Goal: Check status: Check status

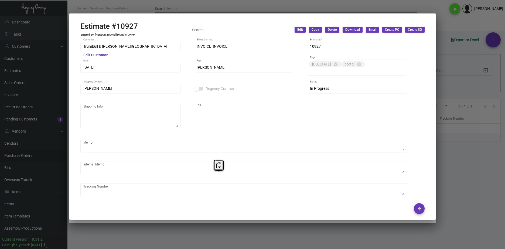
scroll to position [286, 0]
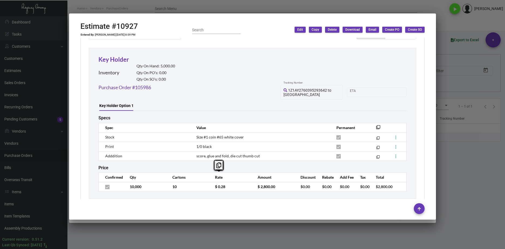
click at [183, 11] on div at bounding box center [252, 124] width 505 height 249
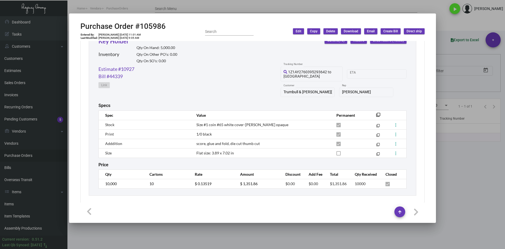
click at [100, 223] on mat-dialog-container "Purchase Order #105986 Entered By: [PERSON_NAME] [DATE] 11:01 AM Last Modified:…" at bounding box center [252, 118] width 367 height 210
click at [104, 232] on div at bounding box center [252, 124] width 505 height 249
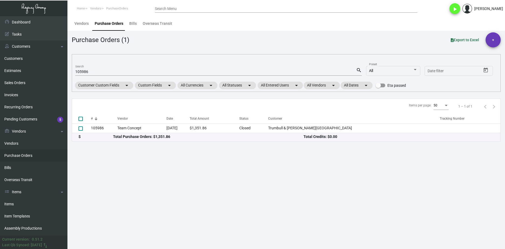
click at [30, 158] on link "Purchase Orders" at bounding box center [33, 156] width 67 height 12
click at [120, 66] on mat-form-field "105986 Search search" at bounding box center [218, 71] width 287 height 17
click at [120, 69] on div "105986 Search" at bounding box center [215, 71] width 281 height 8
click at [118, 68] on div "105986 Search" at bounding box center [215, 71] width 281 height 8
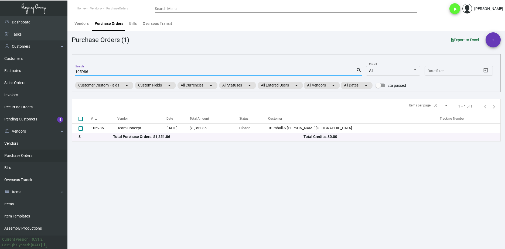
click at [117, 70] on input "105986" at bounding box center [215, 72] width 281 height 4
paste input "4675"
type input "104675"
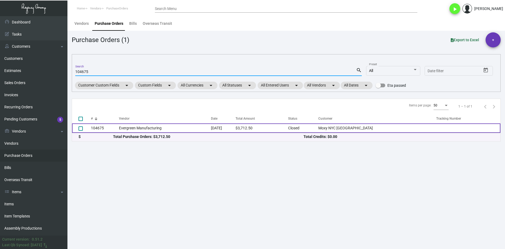
click at [144, 125] on td "Evergreen Manufacturing" at bounding box center [165, 128] width 92 height 9
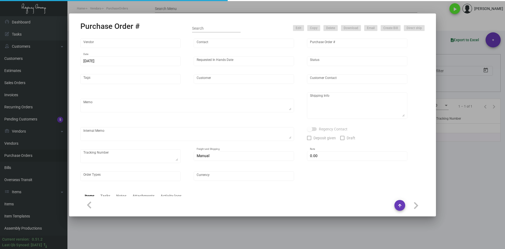
type input "Evergreen Manufacturing"
type input "[PERSON_NAME]"
type input "104675"
type input "[DATE]"
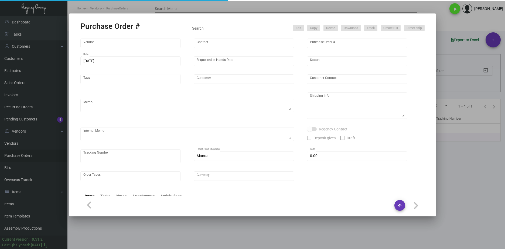
type input "Moxy NYC [GEOGRAPHIC_DATA]"
type textarea "PLEASE SEND PDF PROOFS TO OUR ART TEAM ; [EMAIL_ADDRESS][DOMAIN_NAME] WITH ME I…"
type textarea "Regency Group NJ - [PERSON_NAME] [STREET_ADDRESS]"
type textarea "4.10 - Vendors order confirmation # is 33543 and the estimated finish date is s…"
checkbox input "true"
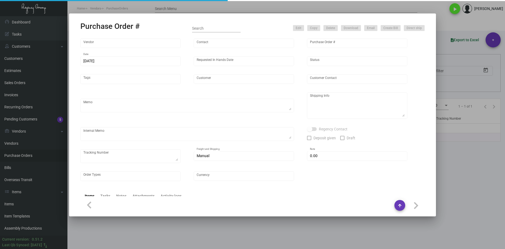
type input "$ 0.00"
type input "United States Dollar $"
